Goal: Information Seeking & Learning: Learn about a topic

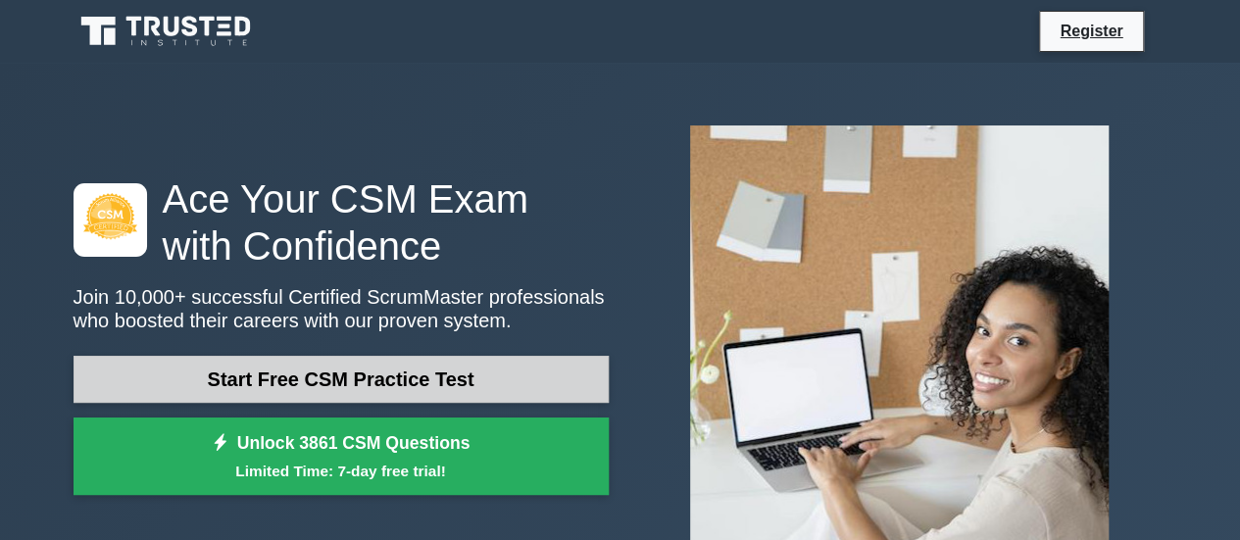
click at [412, 379] on link "Start Free CSM Practice Test" at bounding box center [340, 379] width 535 height 47
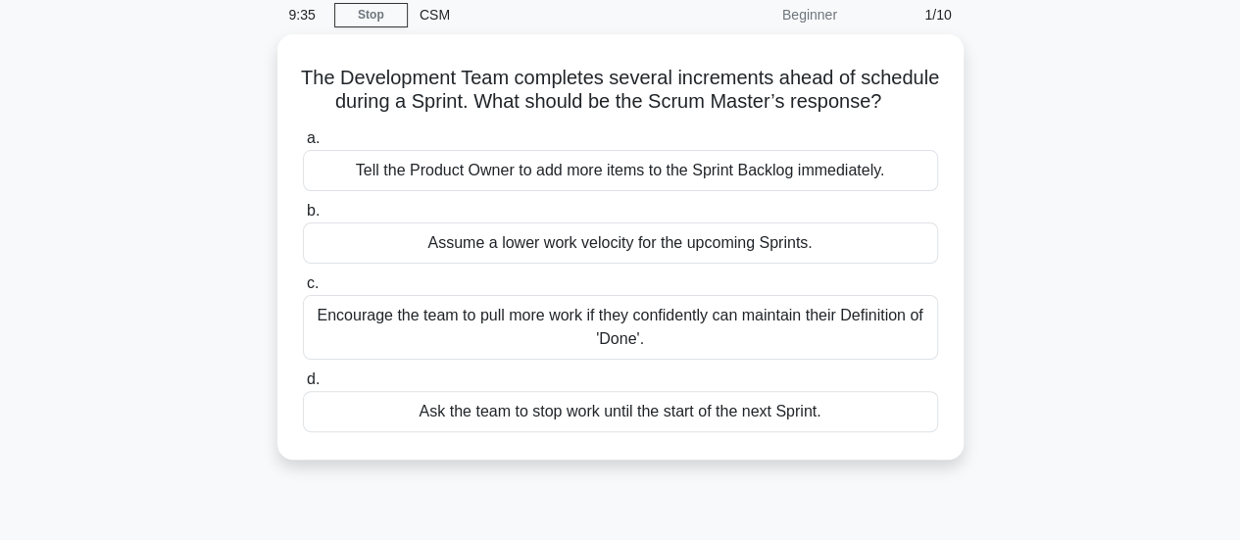
scroll to position [118, 0]
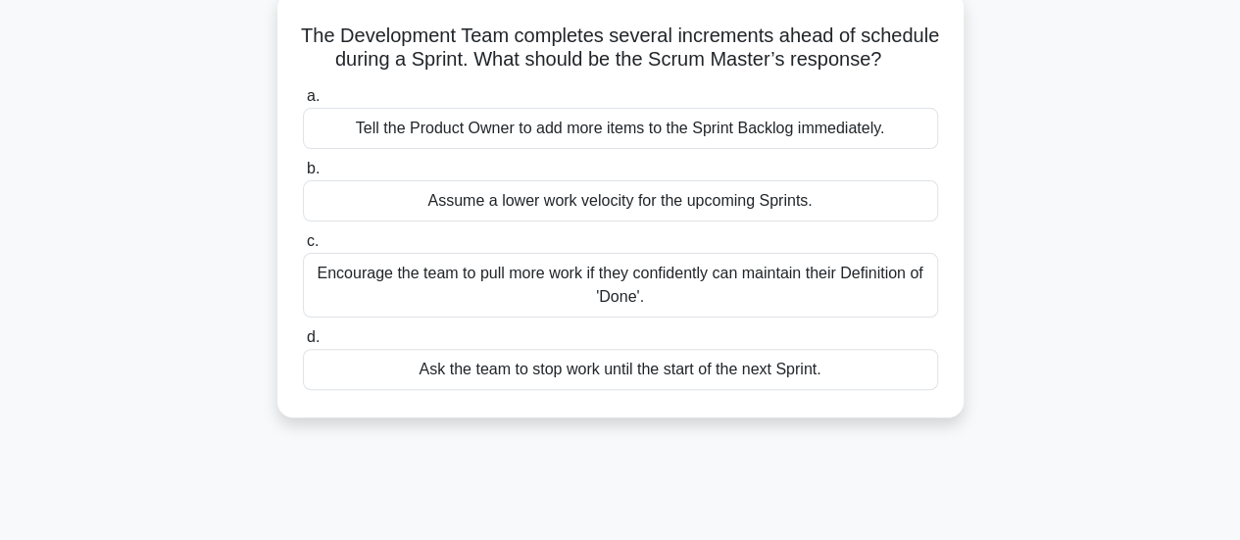
click at [694, 390] on div "Ask the team to stop work until the start of the next Sprint." at bounding box center [620, 369] width 635 height 41
click at [303, 344] on input "d. Ask the team to stop work until the start of the next Sprint." at bounding box center [303, 337] width 0 height 13
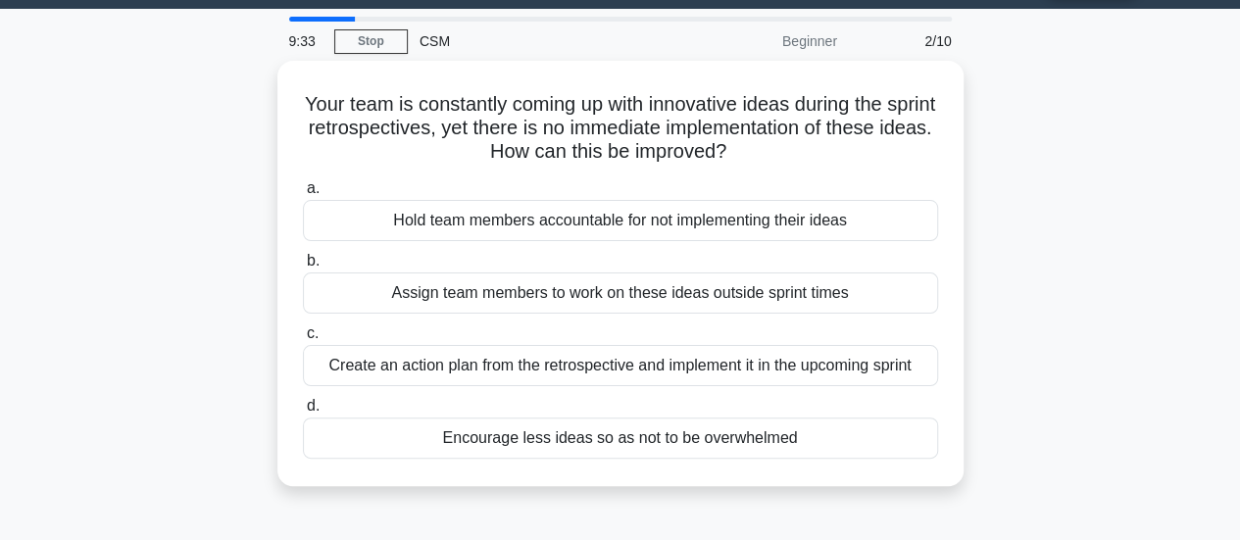
scroll to position [0, 0]
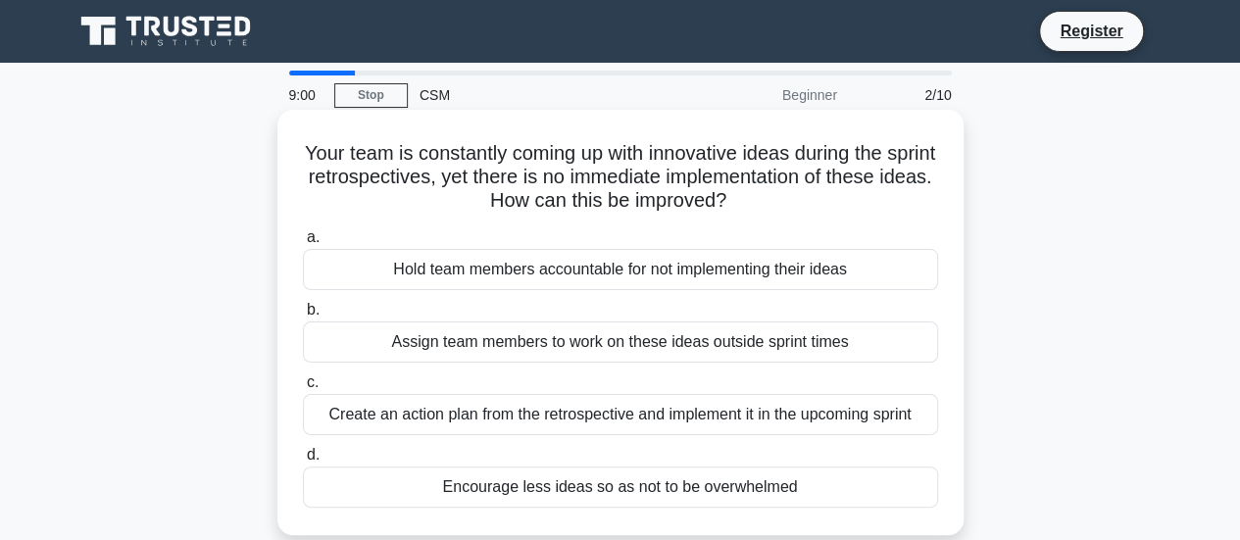
click at [592, 422] on div "Create an action plan from the retrospective and implement it in the upcoming s…" at bounding box center [620, 414] width 635 height 41
click at [303, 389] on input "c. Create an action plan from the retrospective and implement it in the upcomin…" at bounding box center [303, 382] width 0 height 13
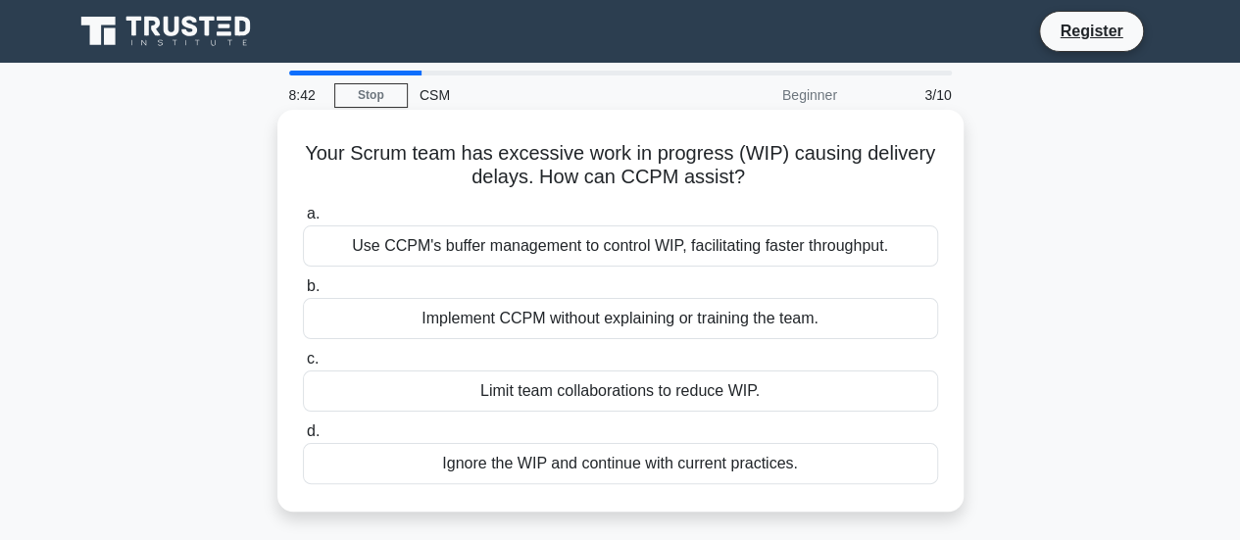
click at [613, 318] on div "Implement CCPM without explaining or training the team." at bounding box center [620, 318] width 635 height 41
click at [303, 293] on input "b. Implement CCPM without explaining or training the team." at bounding box center [303, 286] width 0 height 13
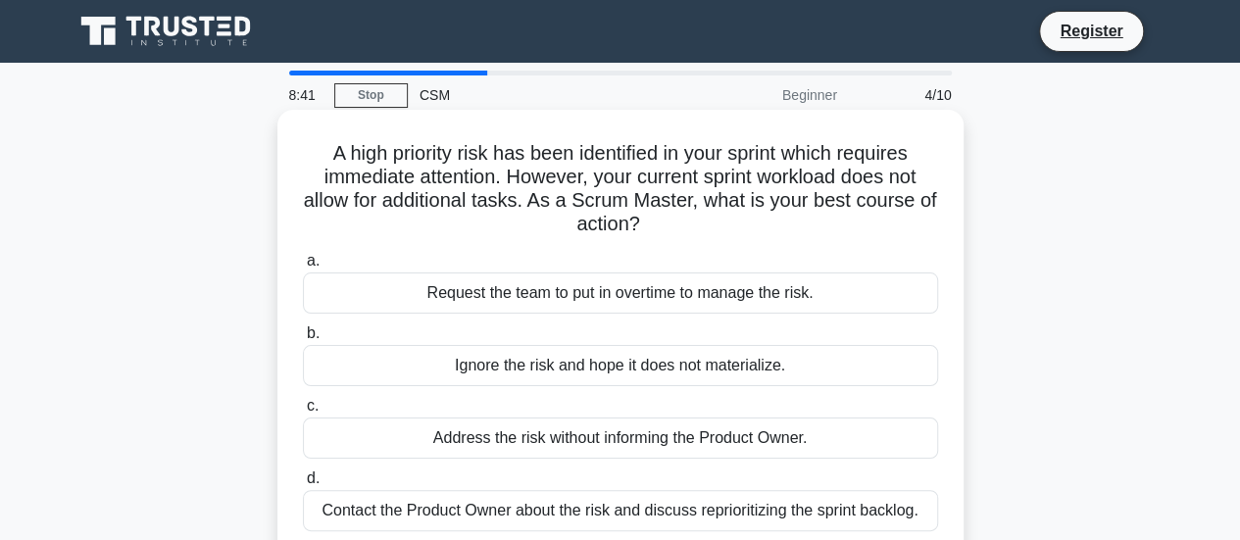
click at [609, 361] on div "Ignore the risk and hope it does not materialize." at bounding box center [620, 365] width 635 height 41
click at [303, 340] on input "b. Ignore the risk and hope it does not materialize." at bounding box center [303, 333] width 0 height 13
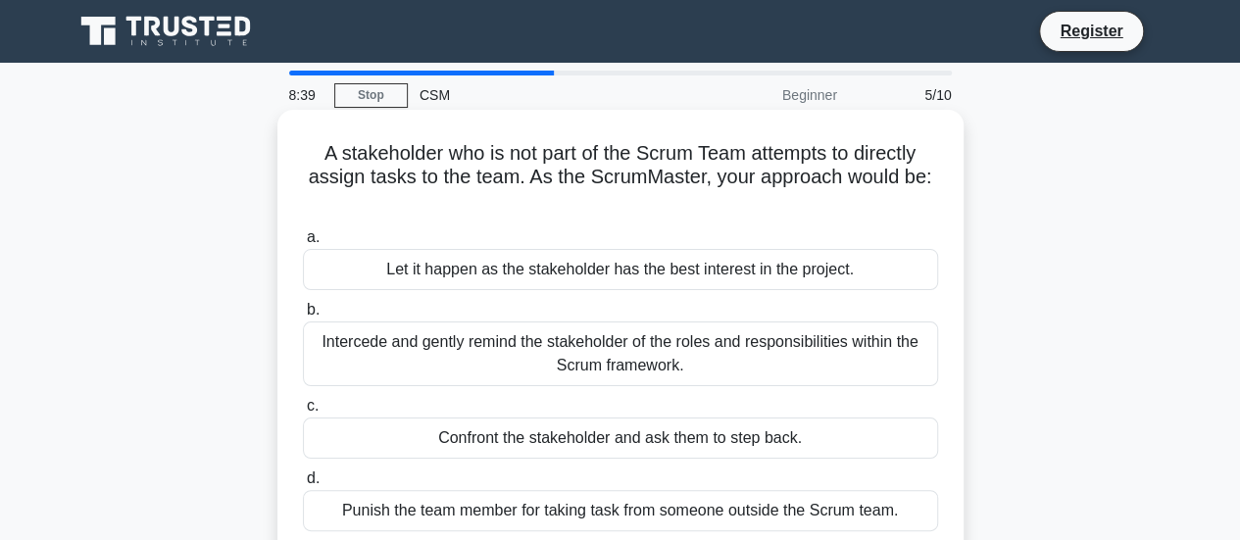
click at [592, 365] on div "Intercede and gently remind the stakeholder of the roles and responsibilities w…" at bounding box center [620, 353] width 635 height 65
click at [303, 317] on input "b. Intercede and gently remind the stakeholder of the roles and responsibilitie…" at bounding box center [303, 310] width 0 height 13
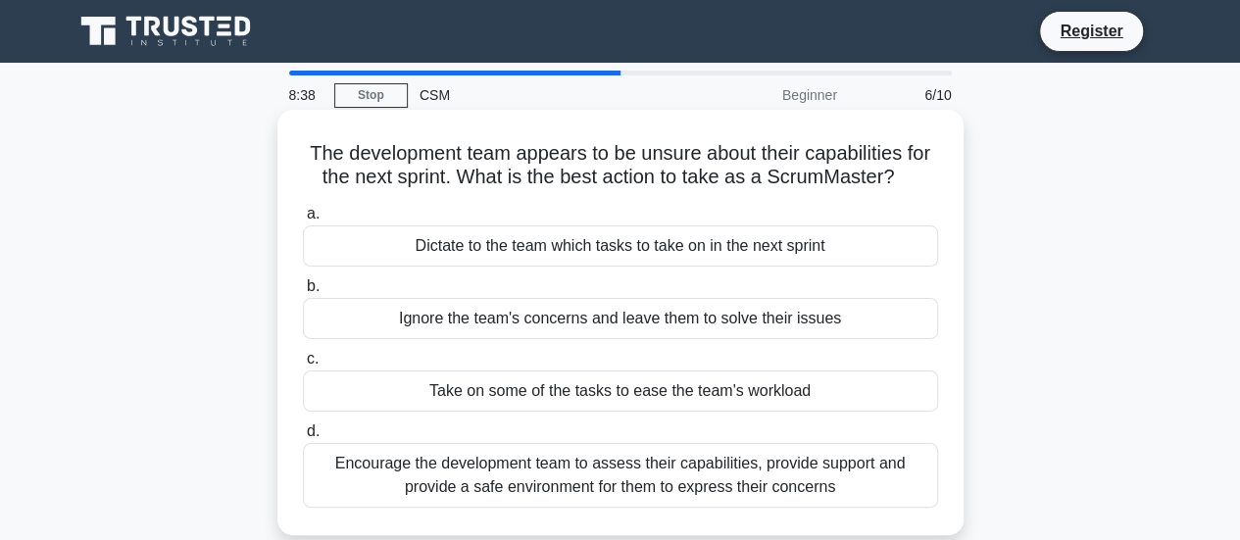
click at [582, 412] on div "Take on some of the tasks to ease the team's workload" at bounding box center [620, 390] width 635 height 41
click at [303, 365] on input "c. Take on some of the tasks to ease the team's workload" at bounding box center [303, 359] width 0 height 13
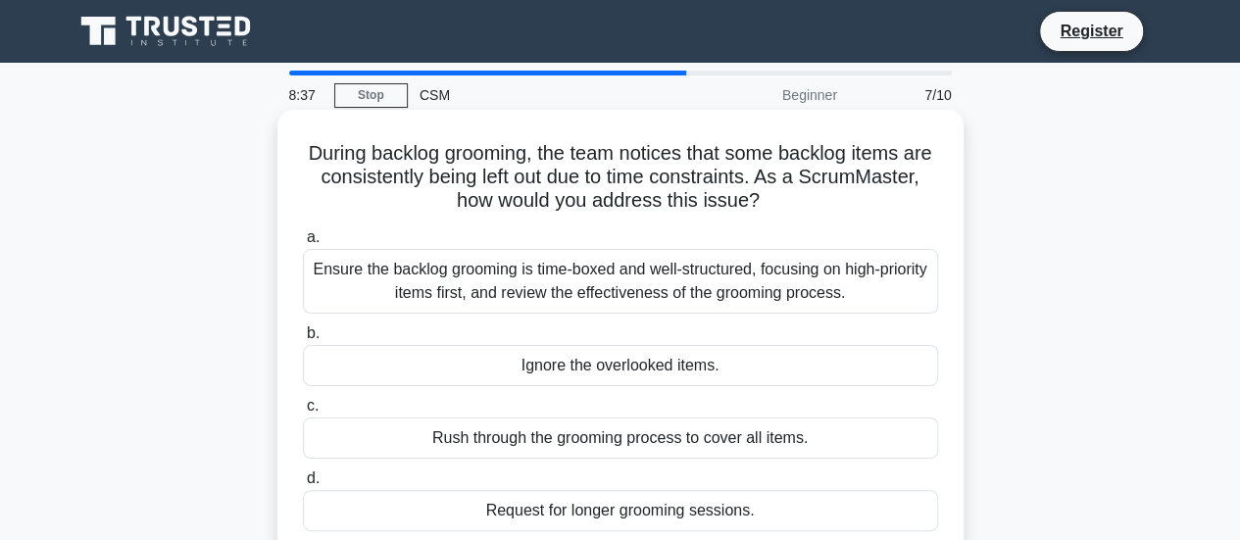
click at [582, 438] on div "Rush through the grooming process to cover all items." at bounding box center [620, 437] width 635 height 41
click at [303, 413] on input "c. Rush through the grooming process to cover all items." at bounding box center [303, 406] width 0 height 13
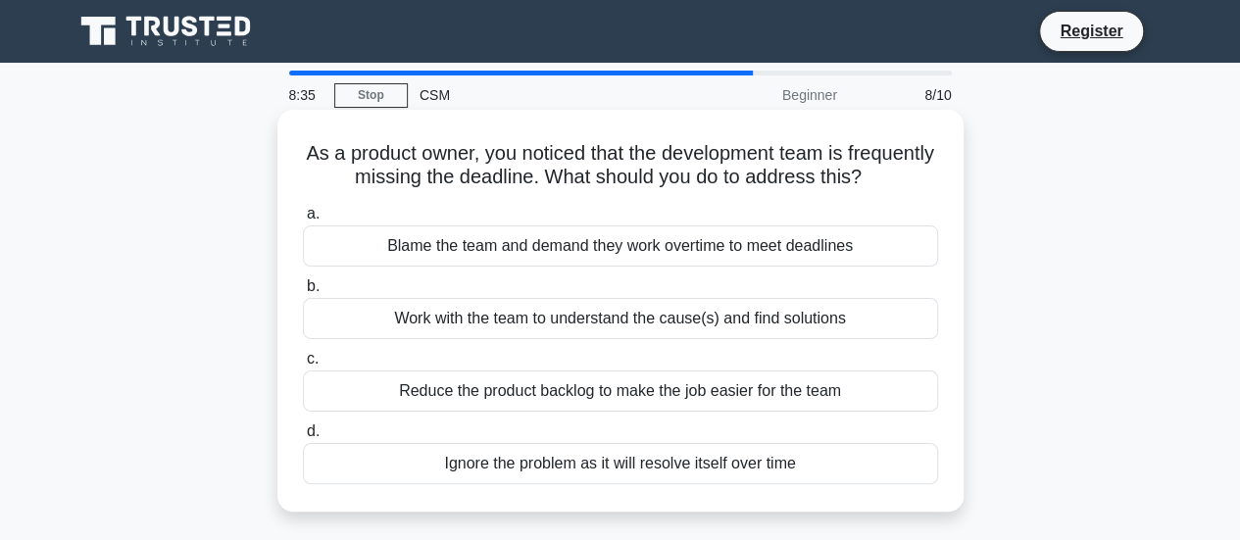
click at [600, 265] on div "Blame the team and demand they work overtime to meet deadlines" at bounding box center [620, 245] width 635 height 41
click at [303, 220] on input "a. Blame the team and demand they work overtime to meet deadlines" at bounding box center [303, 214] width 0 height 13
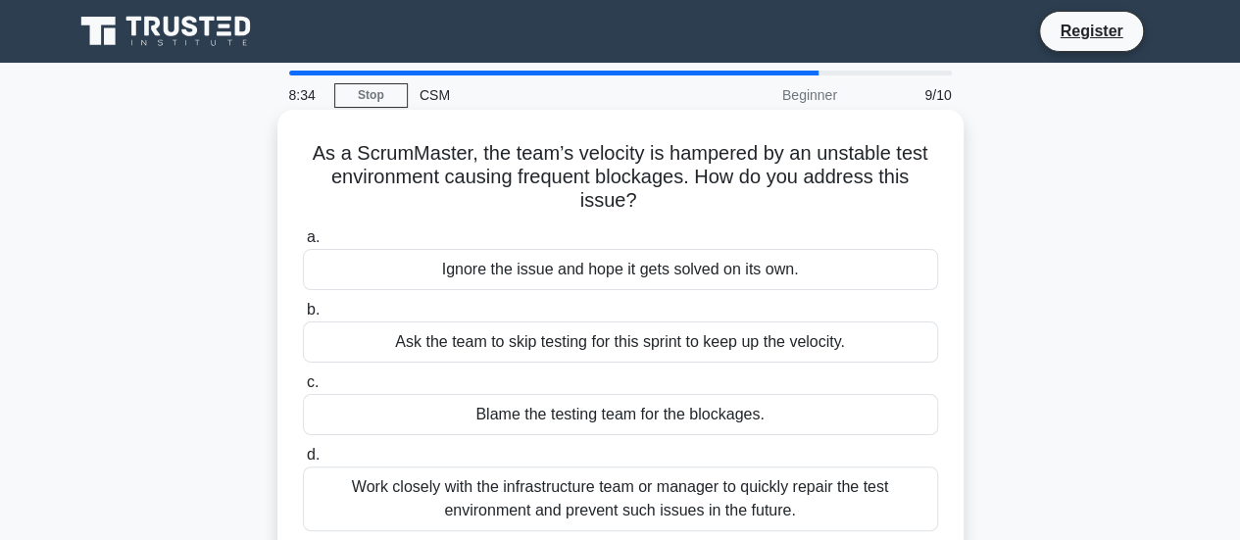
click at [604, 423] on div "Blame the testing team for the blockages." at bounding box center [620, 414] width 635 height 41
click at [303, 389] on input "c. Blame the testing team for the blockages." at bounding box center [303, 382] width 0 height 13
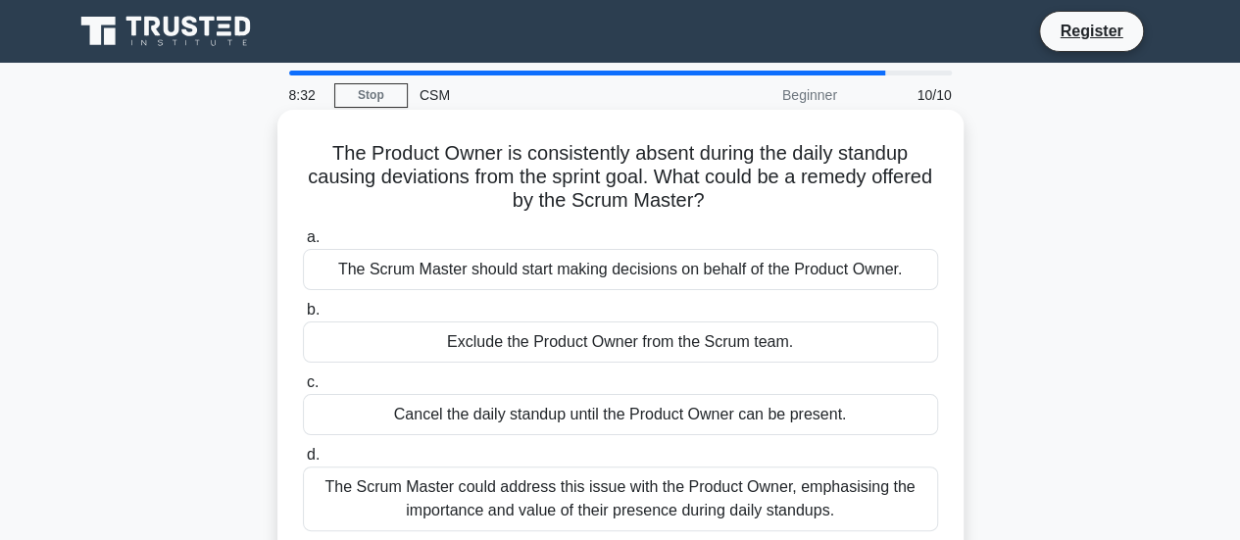
click at [543, 503] on div "The Scrum Master could address this issue with the Product Owner, emphasising t…" at bounding box center [620, 498] width 635 height 65
click at [303, 462] on input "d. The Scrum Master could address this issue with the Product Owner, emphasisin…" at bounding box center [303, 455] width 0 height 13
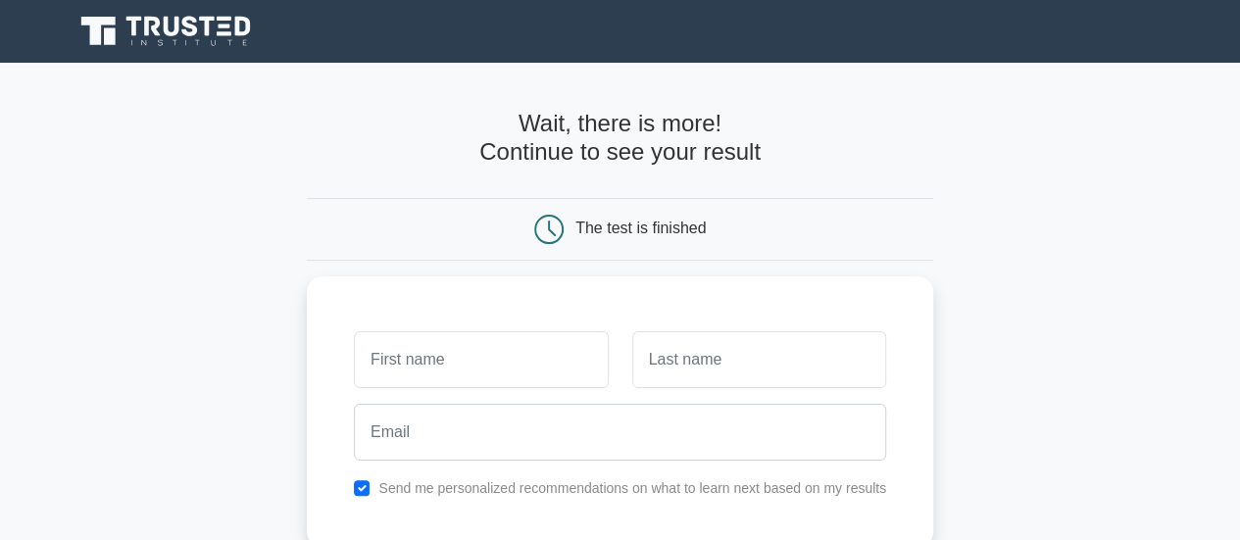
scroll to position [442, 0]
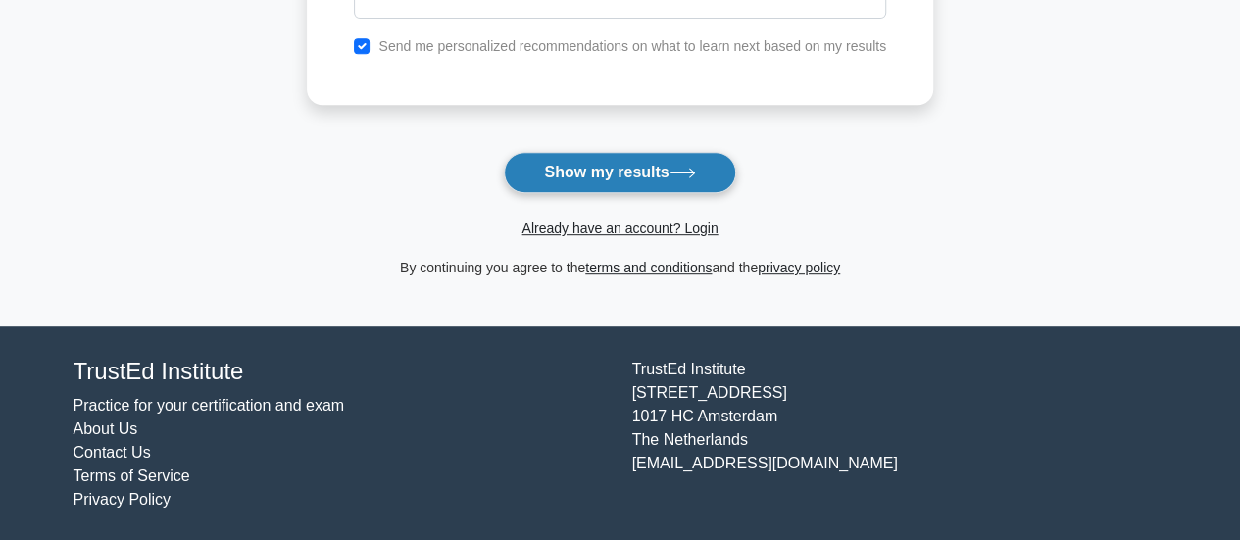
click at [556, 170] on button "Show my results" at bounding box center [619, 172] width 231 height 41
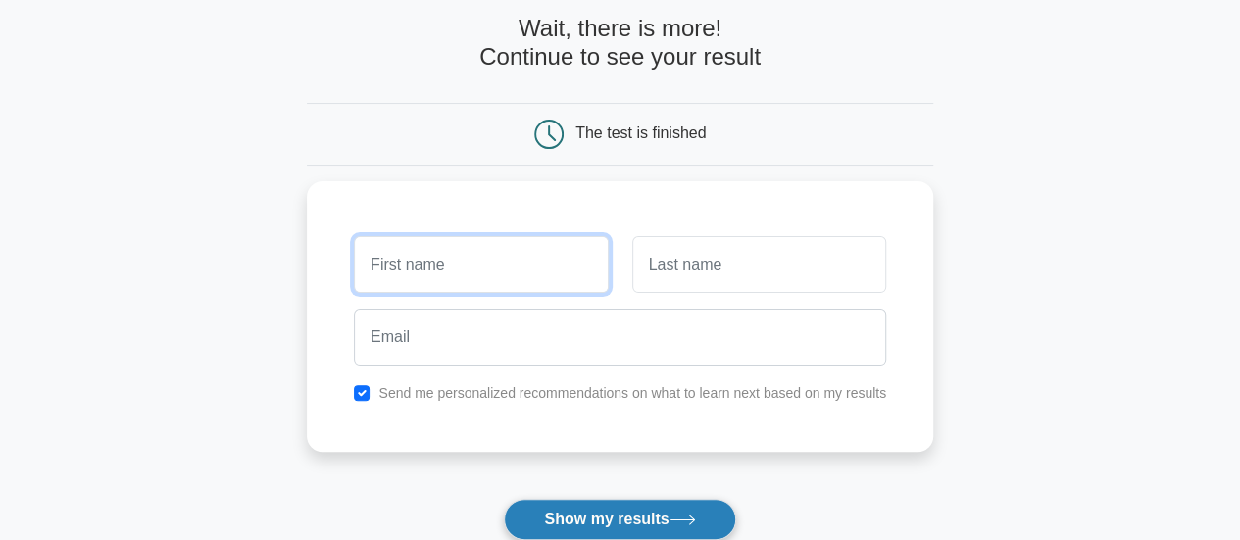
scroll to position [88, 0]
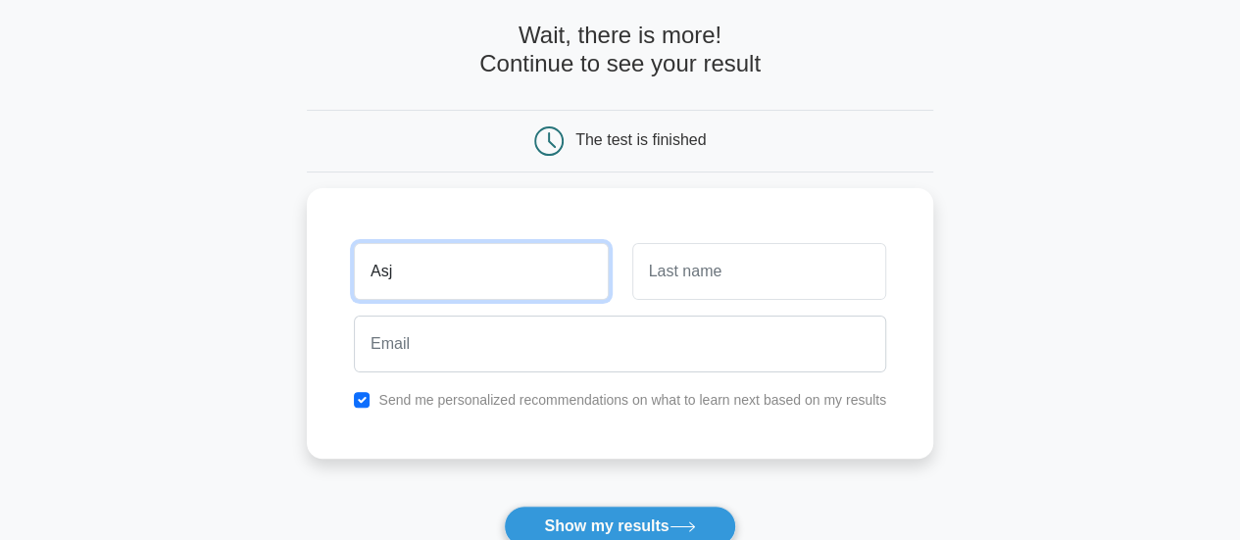
type input "Asj"
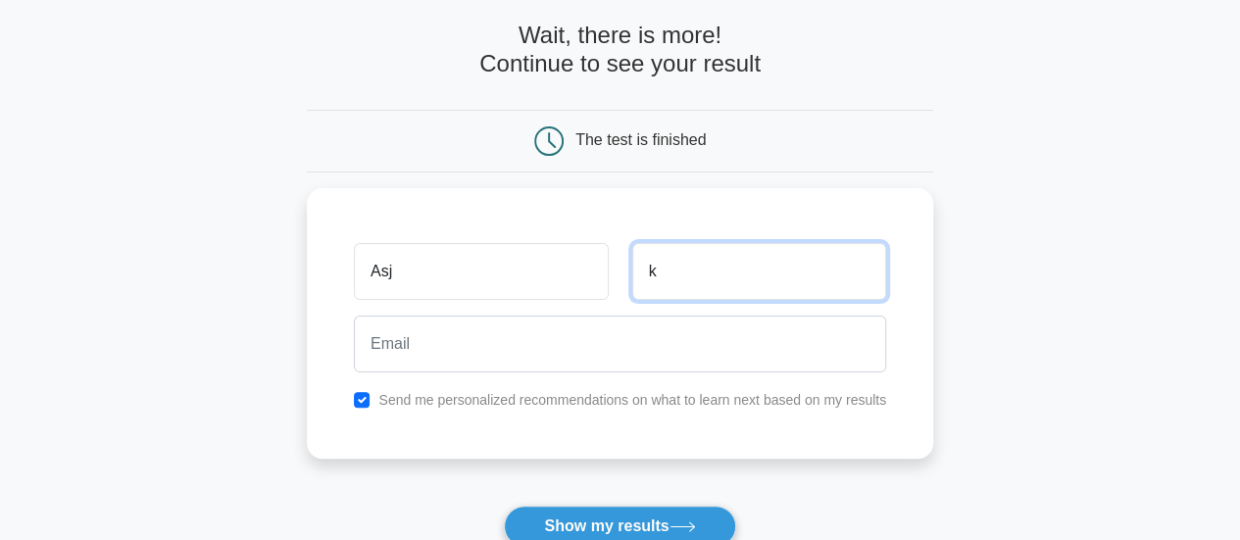
type input "k"
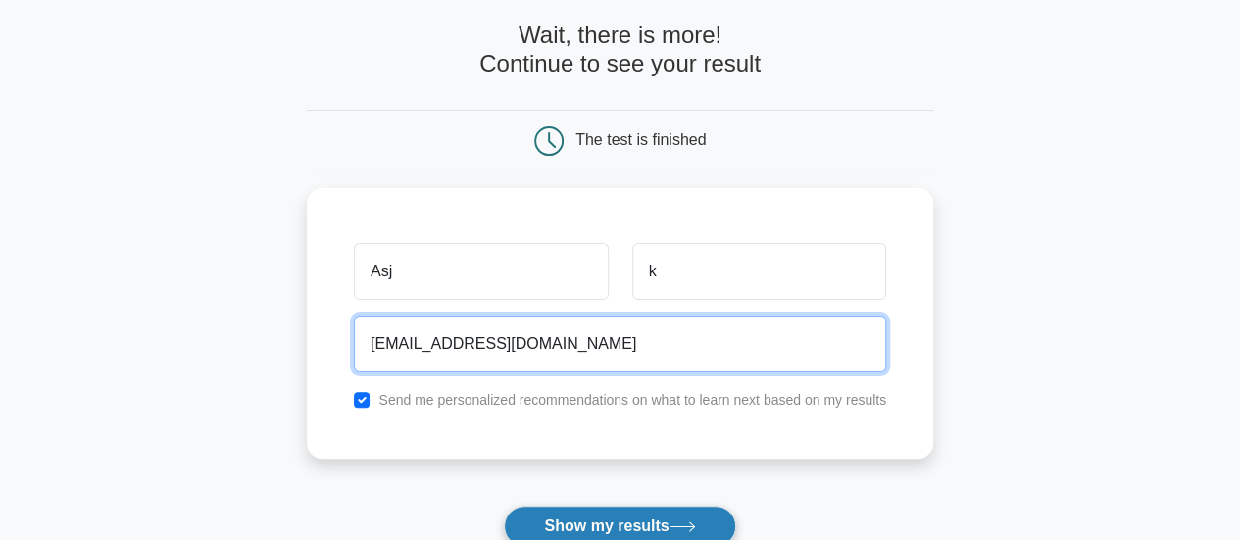
type input "wafasfdqf@gmail.com"
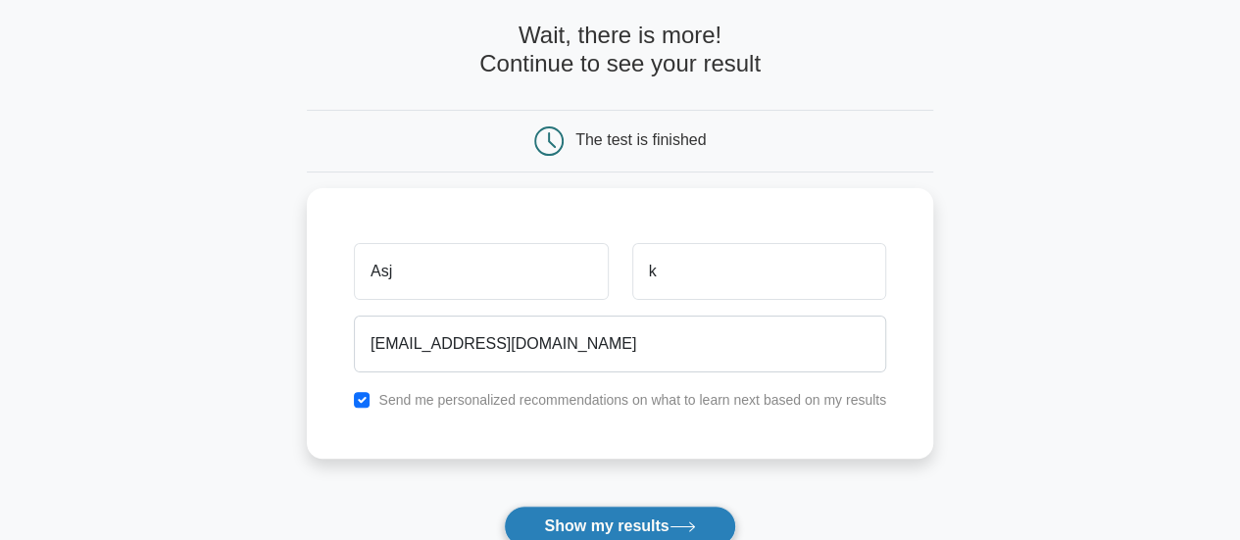
click at [664, 507] on button "Show my results" at bounding box center [619, 526] width 231 height 41
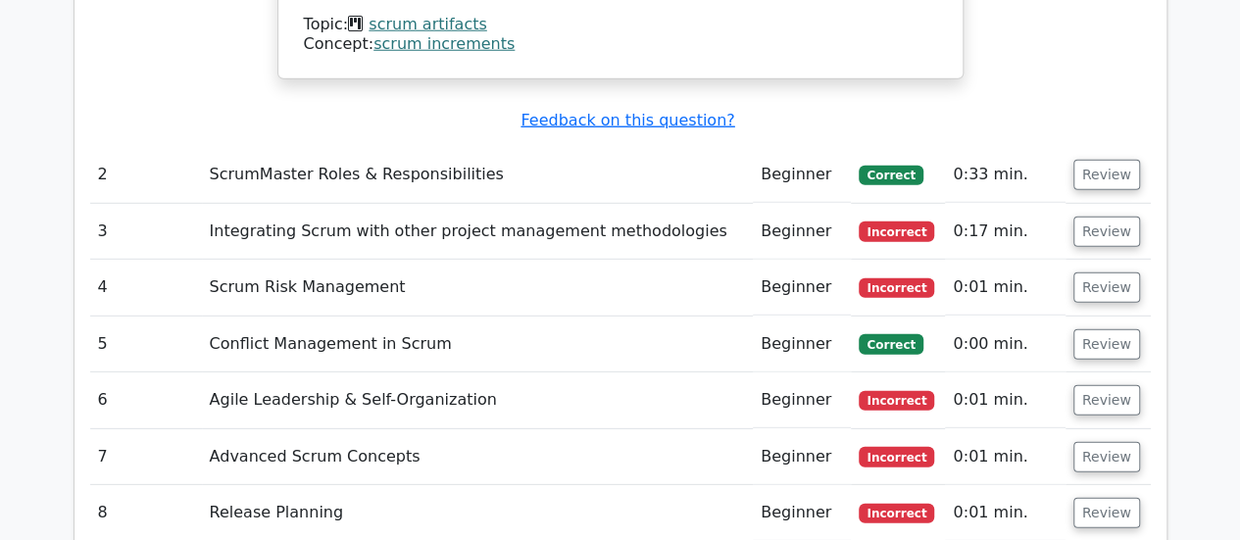
scroll to position [2685, 0]
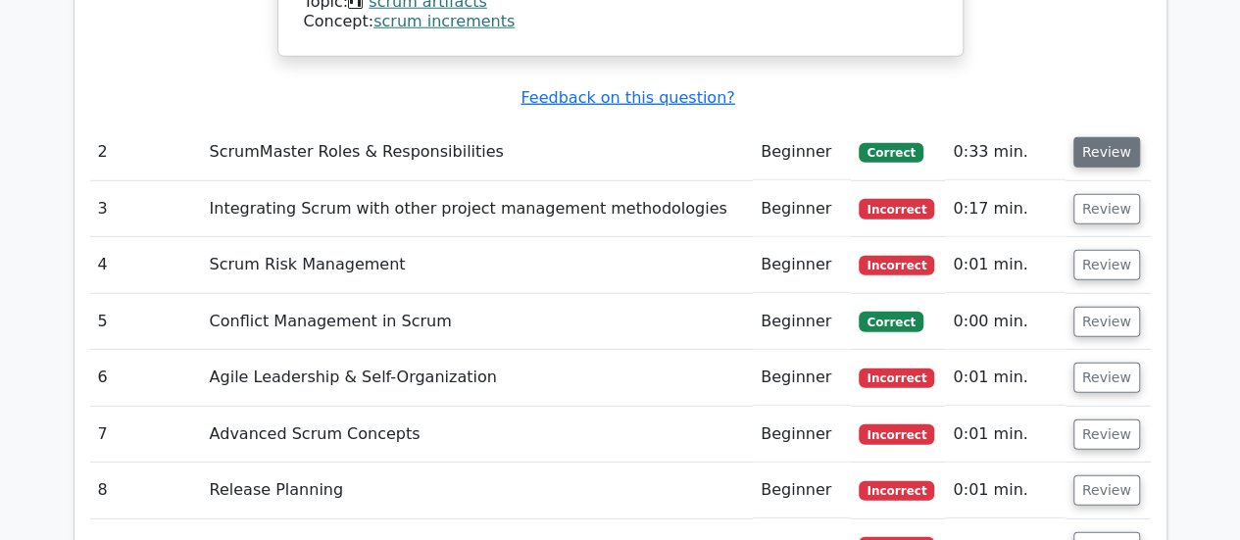
click at [1109, 137] on button "Review" at bounding box center [1106, 152] width 67 height 30
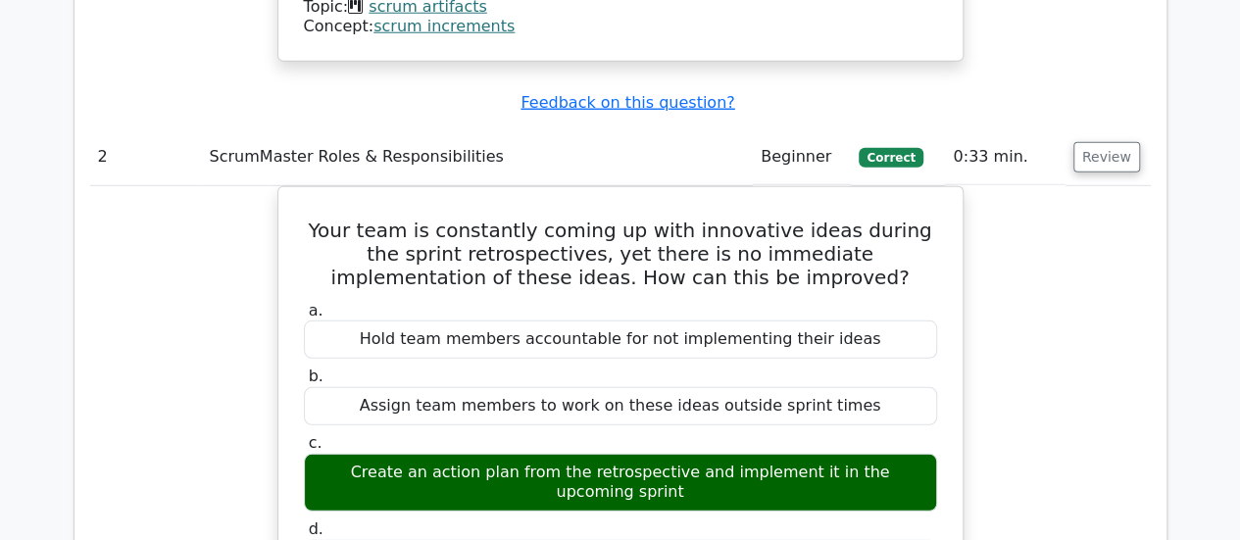
scroll to position [3157, 0]
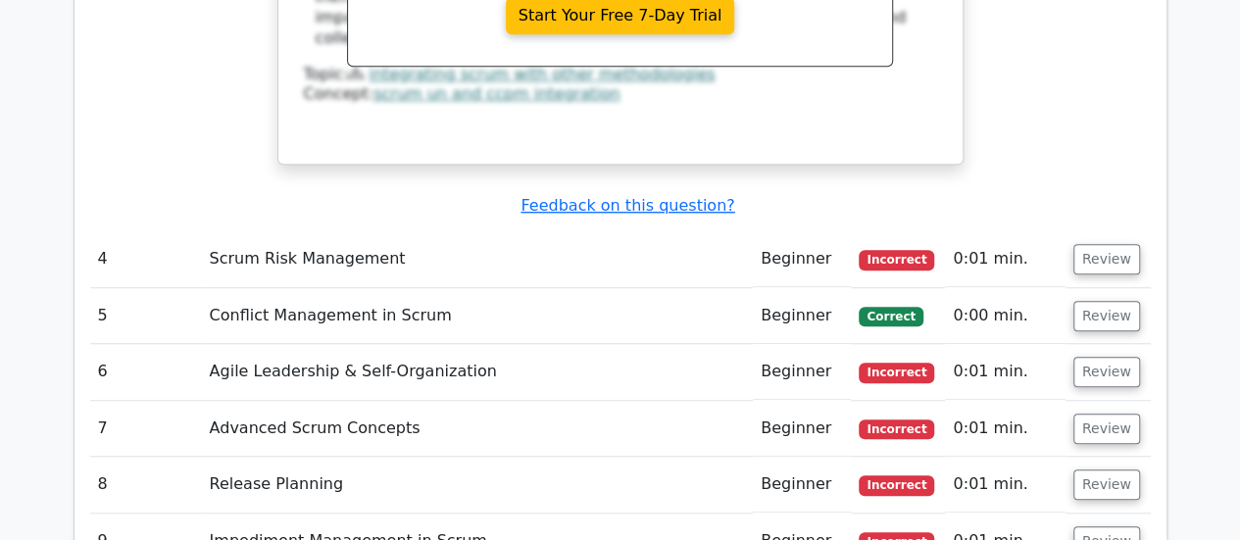
scroll to position [4374, 0]
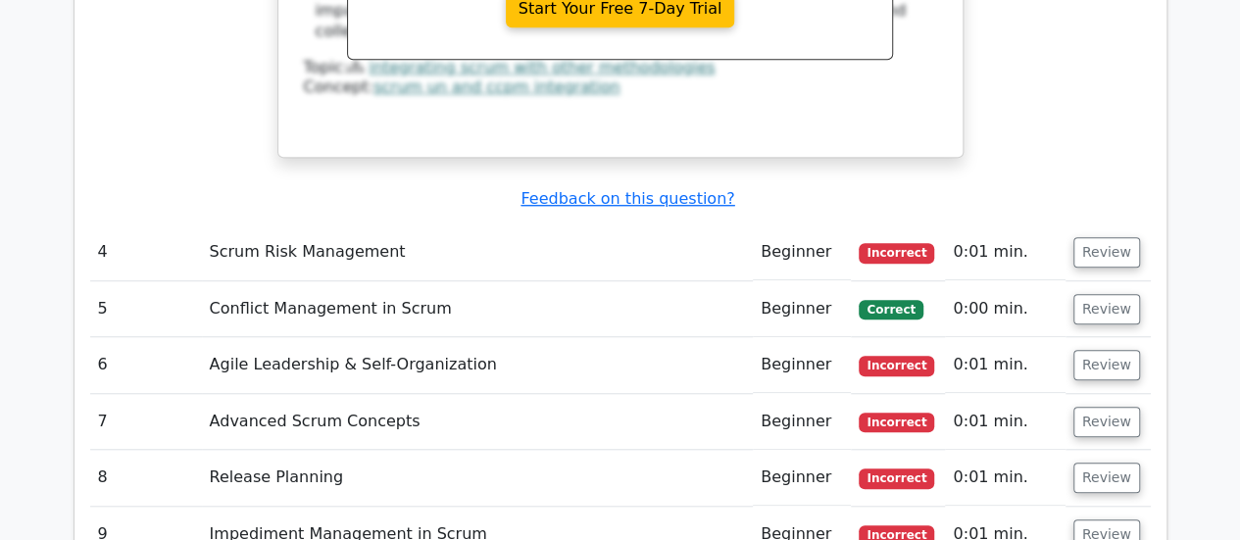
scroll to position [4847, 0]
